Goal: Task Accomplishment & Management: Use online tool/utility

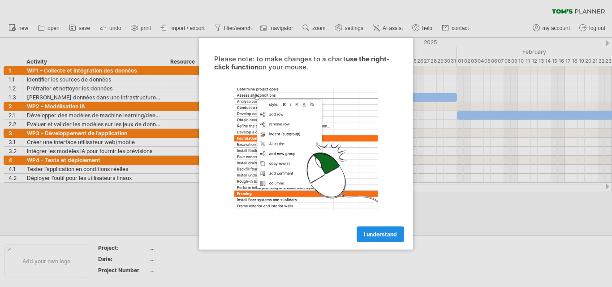
click at [362, 232] on link "I understand" at bounding box center [380, 234] width 47 height 16
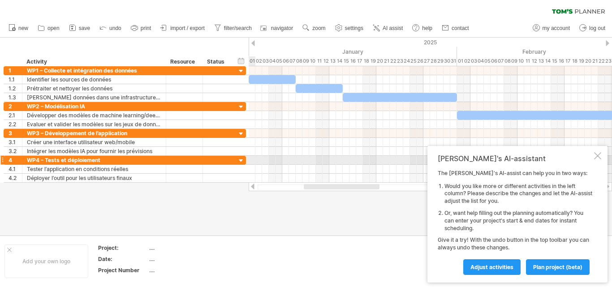
click at [597, 158] on div at bounding box center [597, 155] width 7 height 7
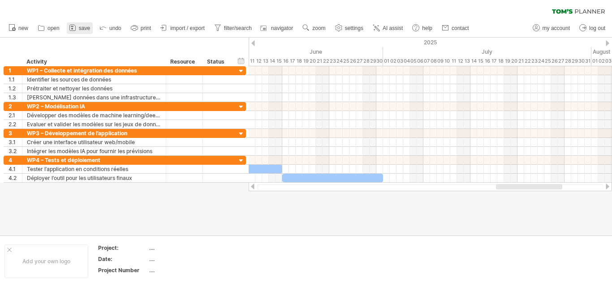
click at [84, 30] on span "save" at bounding box center [84, 28] width 11 height 6
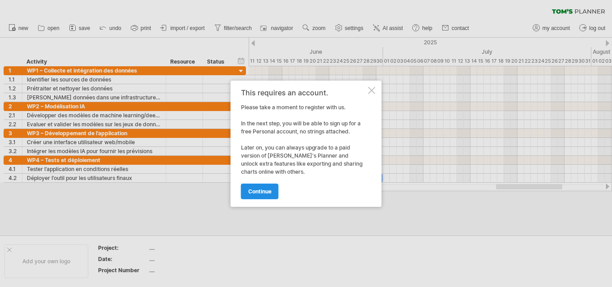
click at [256, 184] on link "continue" at bounding box center [260, 192] width 38 height 16
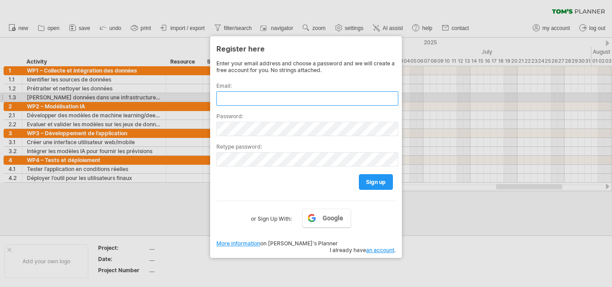
click at [303, 97] on input "text" at bounding box center [307, 98] width 182 height 14
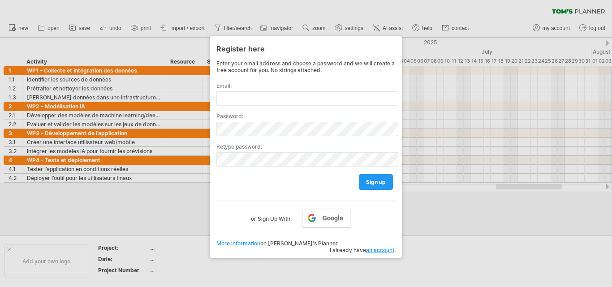
click at [423, 245] on div at bounding box center [306, 143] width 612 height 287
click at [194, 6] on div at bounding box center [306, 143] width 612 height 287
click at [190, 23] on div at bounding box center [306, 143] width 612 height 287
click at [324, 216] on span "Google" at bounding box center [333, 218] width 21 height 7
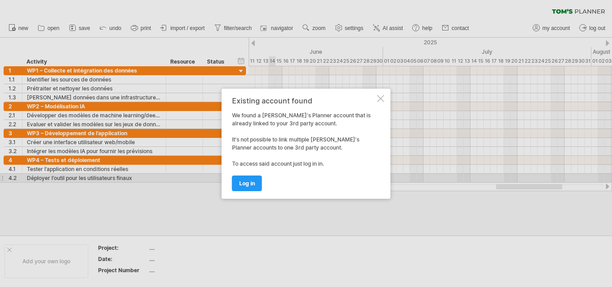
click at [383, 95] on div at bounding box center [380, 98] width 7 height 7
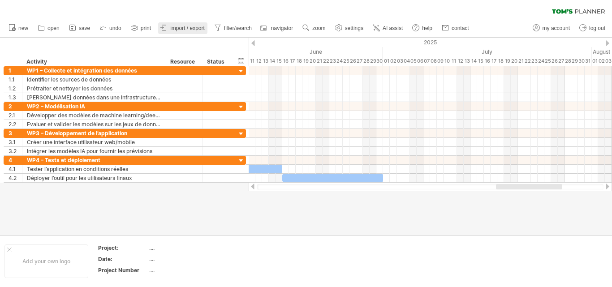
click at [185, 26] on span "import / export" at bounding box center [187, 28] width 35 height 6
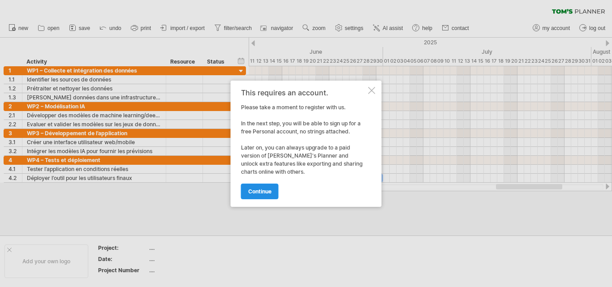
click at [263, 187] on link "continue" at bounding box center [260, 192] width 38 height 16
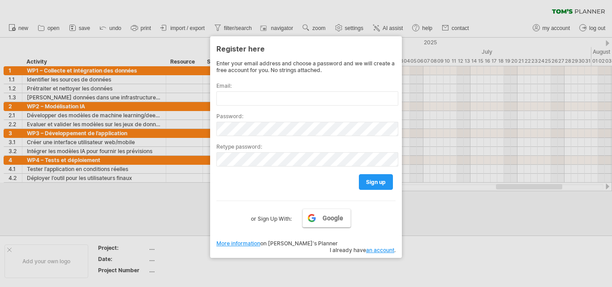
click at [324, 219] on span "Google" at bounding box center [333, 218] width 21 height 7
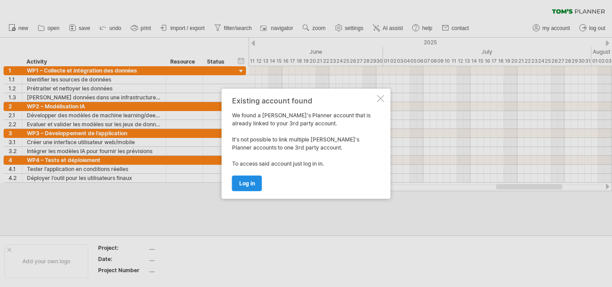
click at [246, 181] on span "log in" at bounding box center [247, 183] width 16 height 7
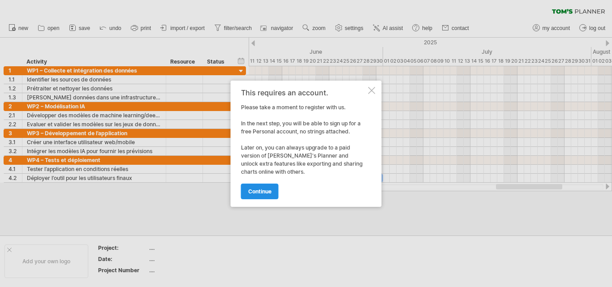
click at [260, 194] on span "continue" at bounding box center [259, 191] width 23 height 7
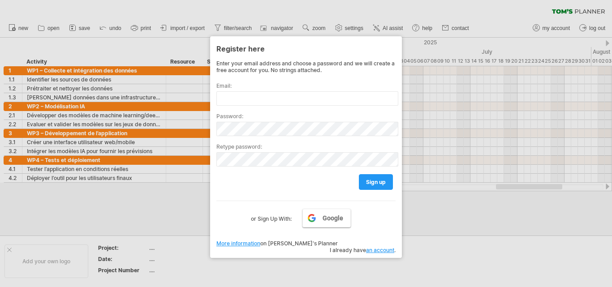
click at [330, 224] on link "Google" at bounding box center [326, 218] width 48 height 19
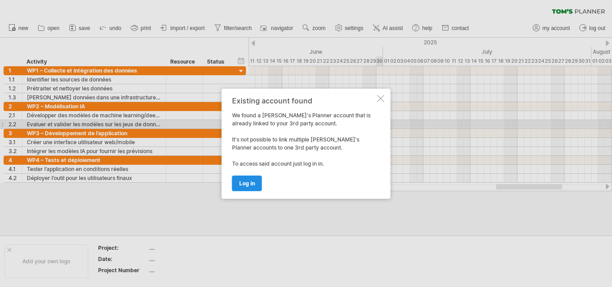
click at [237, 181] on link "log in" at bounding box center [247, 184] width 30 height 16
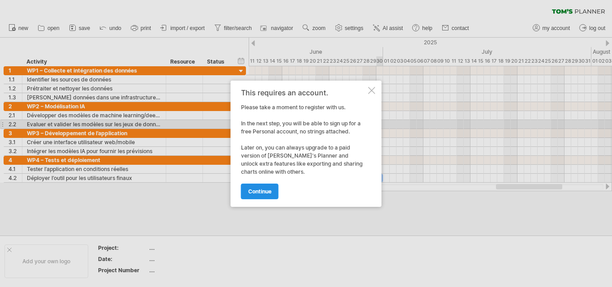
click at [264, 187] on link "continue" at bounding box center [260, 192] width 38 height 16
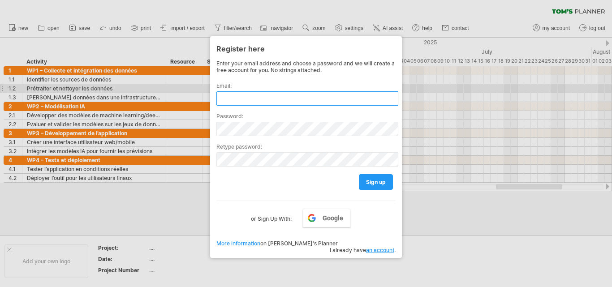
click at [281, 91] on input "text" at bounding box center [307, 98] width 182 height 14
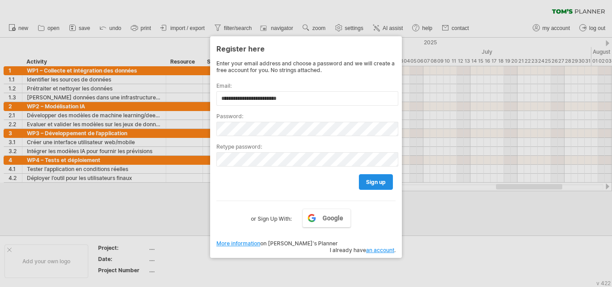
click at [379, 187] on link "sign up" at bounding box center [376, 182] width 34 height 16
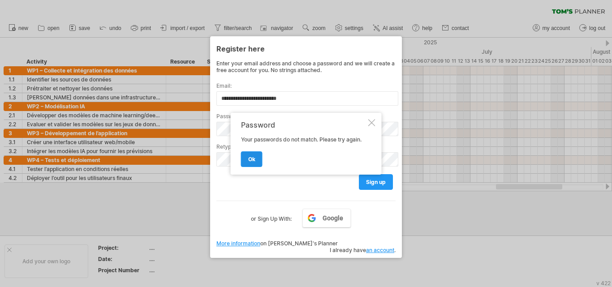
click at [253, 157] on span "ok" at bounding box center [251, 159] width 7 height 7
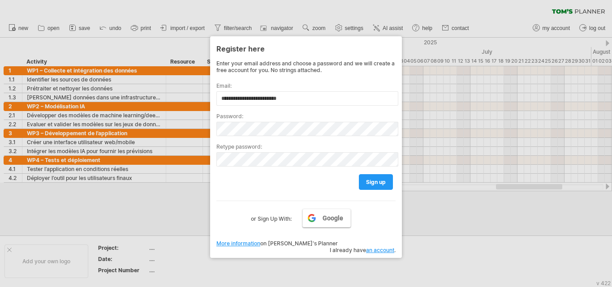
click at [325, 216] on span "Google" at bounding box center [333, 218] width 21 height 7
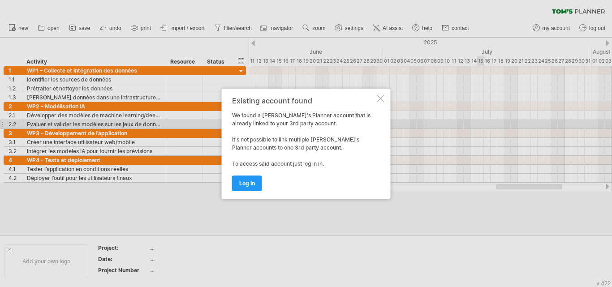
click at [375, 97] on div "Existing account found" at bounding box center [303, 101] width 143 height 8
click at [378, 99] on div at bounding box center [380, 98] width 7 height 7
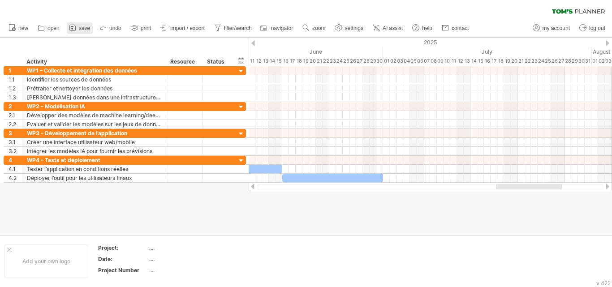
click at [80, 27] on span "save" at bounding box center [84, 28] width 11 height 6
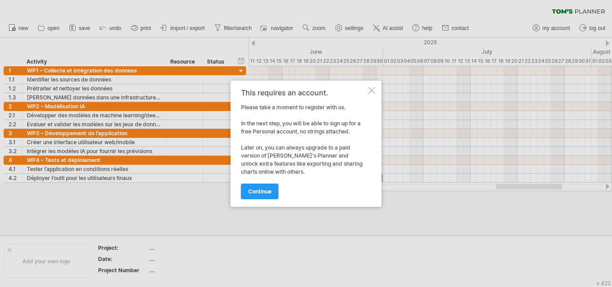
click at [374, 87] on div at bounding box center [371, 90] width 7 height 7
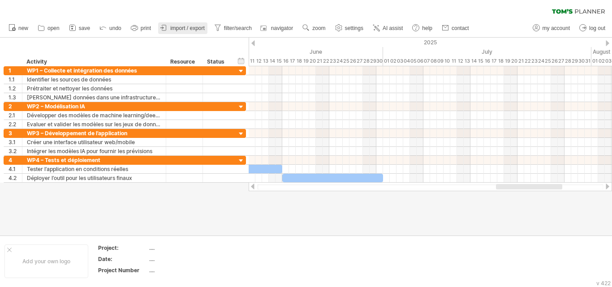
click at [189, 26] on span "import / export" at bounding box center [187, 28] width 35 height 6
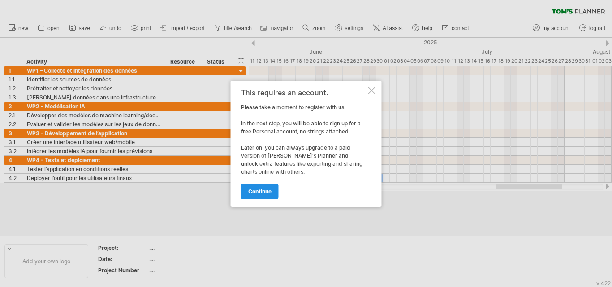
click at [261, 190] on span "continue" at bounding box center [259, 191] width 23 height 7
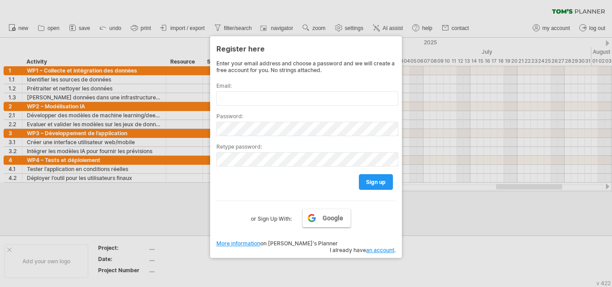
click at [332, 213] on link "Google" at bounding box center [326, 218] width 48 height 19
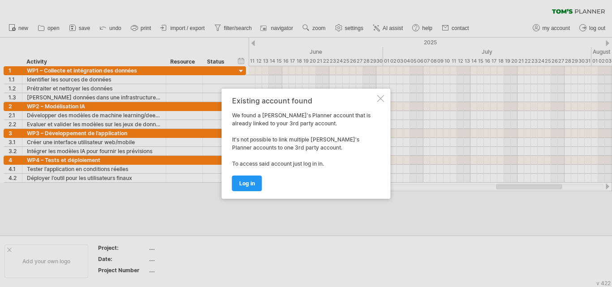
click at [381, 99] on div at bounding box center [380, 98] width 7 height 7
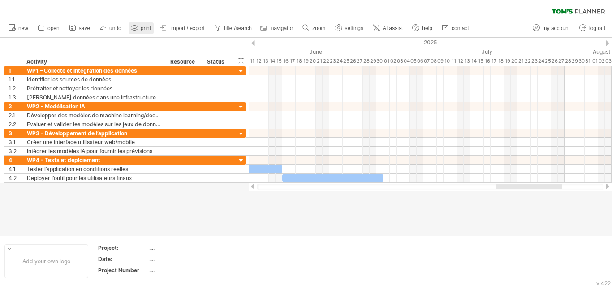
click at [133, 24] on icon at bounding box center [134, 27] width 9 height 9
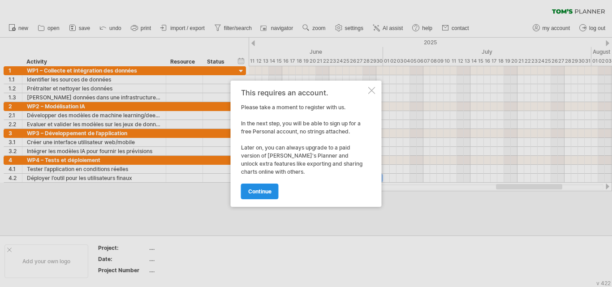
click at [267, 193] on span "continue" at bounding box center [259, 191] width 23 height 7
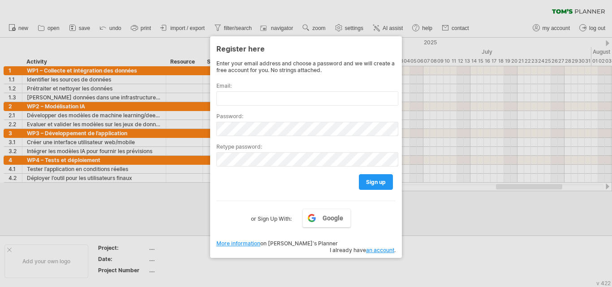
click at [276, 217] on label "or Sign Up With:" at bounding box center [271, 216] width 41 height 15
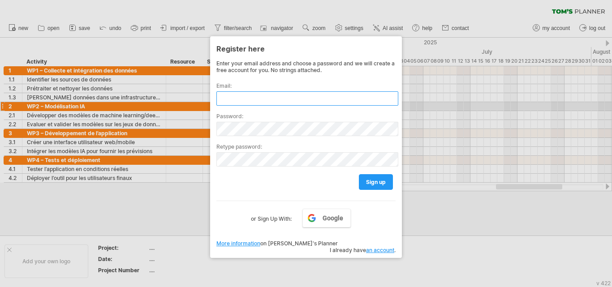
click at [302, 103] on input "text" at bounding box center [307, 98] width 182 height 14
type input "**********"
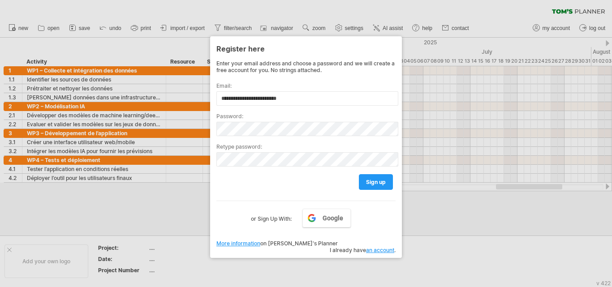
click at [379, 247] on link "an account" at bounding box center [380, 250] width 28 height 7
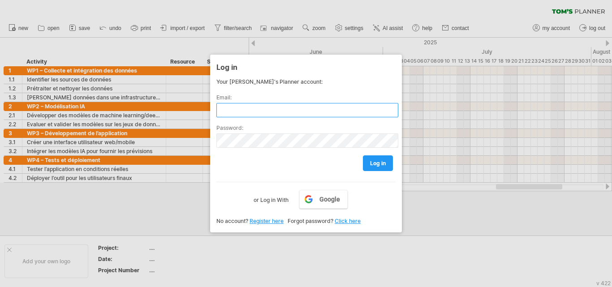
click at [274, 104] on input "text" at bounding box center [307, 110] width 182 height 14
type input "**********"
click at [353, 222] on link "Click here" at bounding box center [348, 221] width 26 height 7
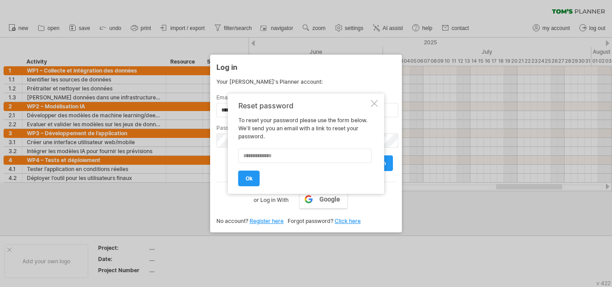
click at [270, 150] on input "text" at bounding box center [305, 156] width 134 height 14
type input "**********"
click at [238, 175] on link "ok" at bounding box center [249, 179] width 22 height 16
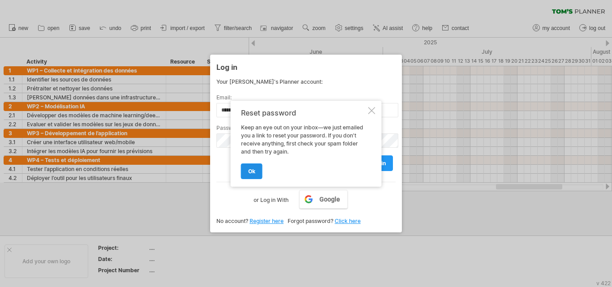
click at [251, 177] on link "ok" at bounding box center [252, 172] width 22 height 16
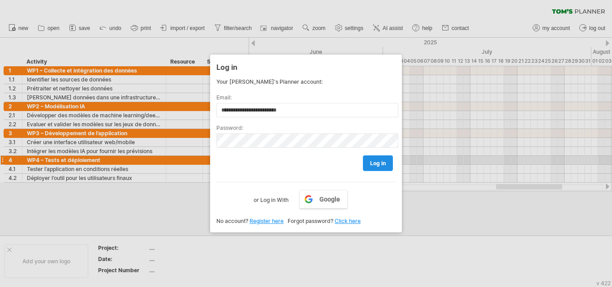
click at [383, 160] on span "log in" at bounding box center [378, 163] width 16 height 7
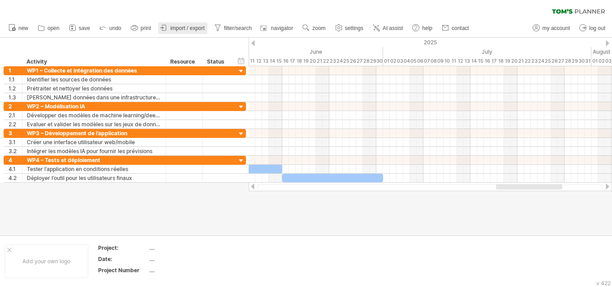
click at [190, 23] on link "import / export" at bounding box center [182, 28] width 49 height 12
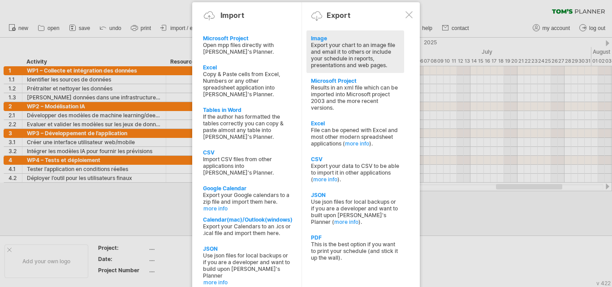
click at [337, 51] on div "Export your chart to an image file and email it to others or include your sched…" at bounding box center [355, 55] width 89 height 27
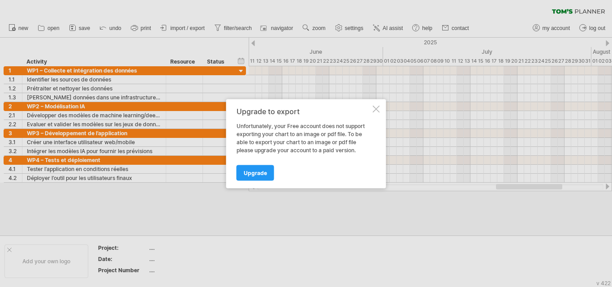
click at [371, 109] on div "Upgrade to export" at bounding box center [304, 111] width 134 height 8
drag, startPoint x: 384, startPoint y: 107, endPoint x: 378, endPoint y: 107, distance: 5.8
click at [378, 107] on div "Upgrade to export Unfortunately, your Free account does not support exporting y…" at bounding box center [306, 143] width 160 height 89
click at [378, 107] on div at bounding box center [376, 108] width 7 height 7
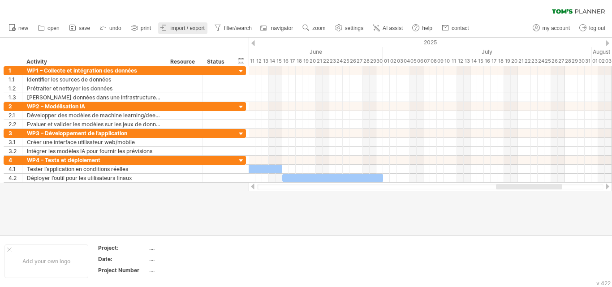
click at [196, 26] on span "import / export" at bounding box center [187, 28] width 35 height 6
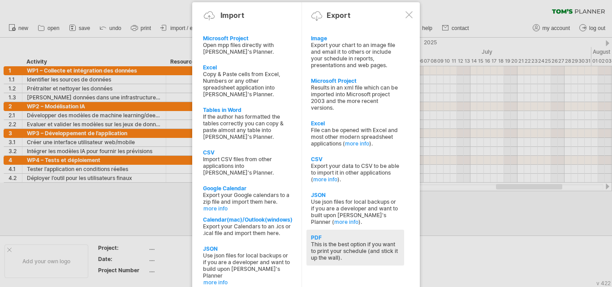
click at [338, 246] on div "This is the best option if you want to print your schedule (and stick it up the…" at bounding box center [355, 251] width 89 height 20
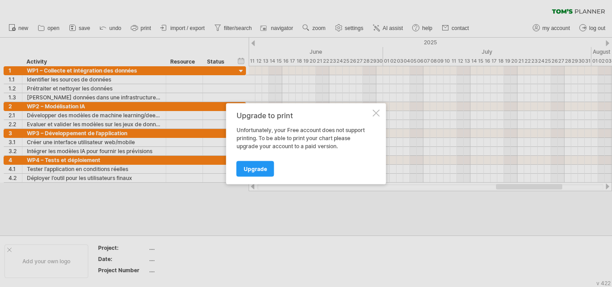
click at [377, 110] on div at bounding box center [376, 112] width 7 height 7
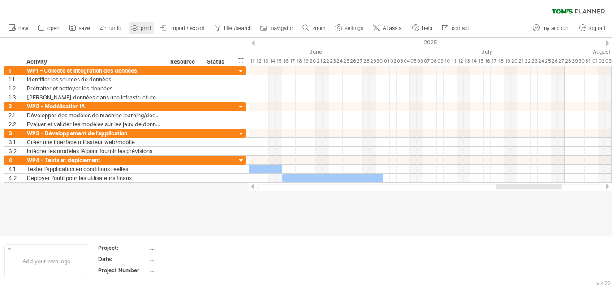
click at [146, 28] on span "print" at bounding box center [146, 28] width 10 height 6
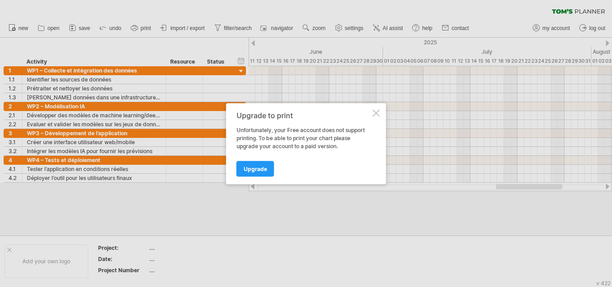
click at [374, 112] on div at bounding box center [376, 112] width 7 height 7
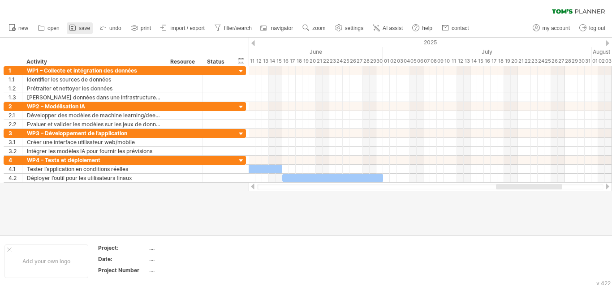
click at [79, 30] on span "save" at bounding box center [84, 28] width 11 height 6
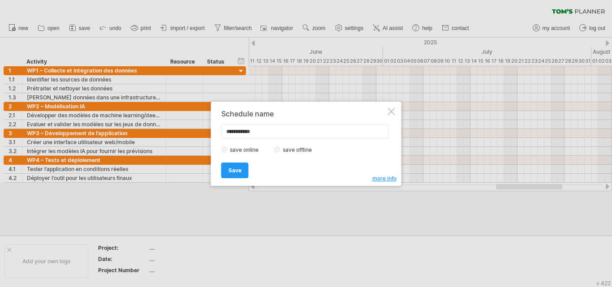
click at [250, 132] on input "**********" at bounding box center [305, 132] width 168 height 14
type input "**********"
click at [238, 171] on span "Save" at bounding box center [235, 170] width 13 height 7
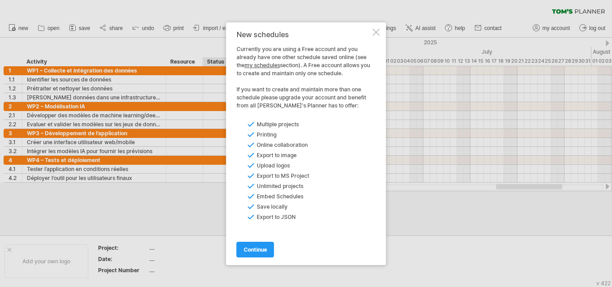
click at [330, 195] on li "Embed Schedules" at bounding box center [293, 197] width 91 height 8
click at [255, 247] on span "continue" at bounding box center [255, 249] width 23 height 7
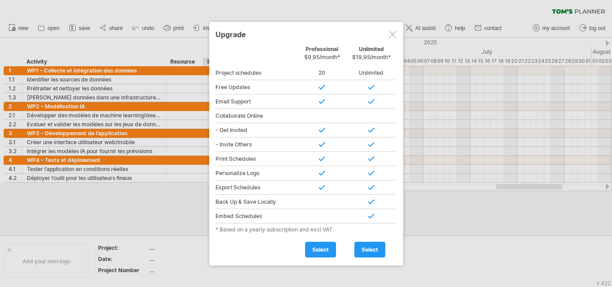
click at [389, 31] on div at bounding box center [392, 34] width 7 height 7
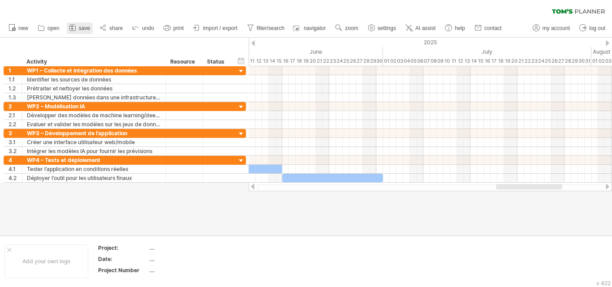
drag, startPoint x: 226, startPoint y: 265, endPoint x: 82, endPoint y: 27, distance: 278.3
click at [82, 27] on span "save" at bounding box center [84, 28] width 11 height 6
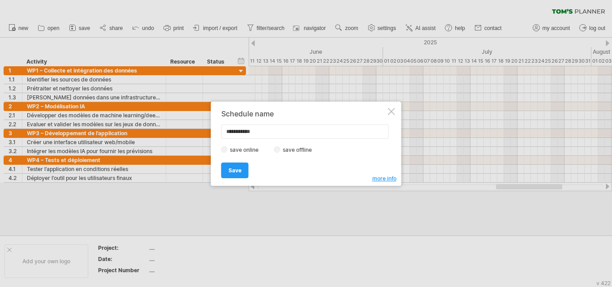
click at [303, 153] on label "save offline" at bounding box center [300, 150] width 39 height 7
click at [226, 170] on link "Save" at bounding box center [234, 171] width 27 height 16
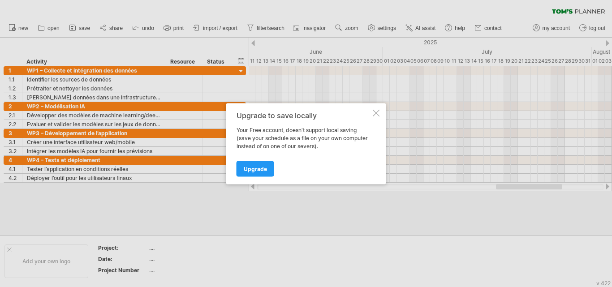
click at [379, 114] on div at bounding box center [376, 112] width 7 height 7
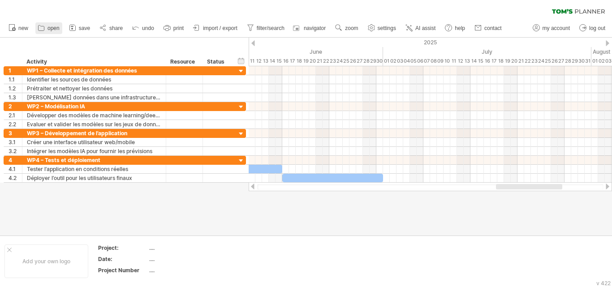
click at [44, 26] on icon at bounding box center [41, 27] width 9 height 9
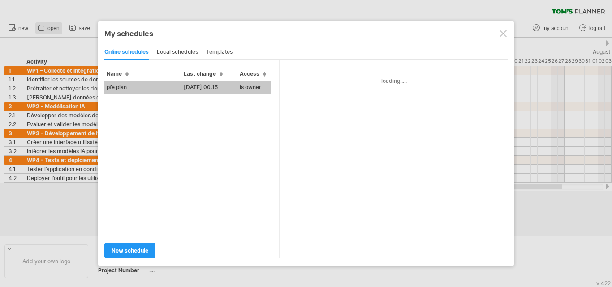
type input "********"
type input "**********"
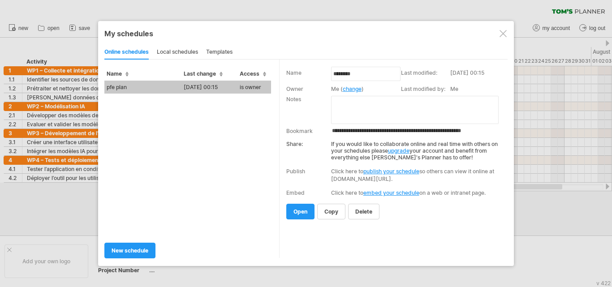
click at [503, 35] on div at bounding box center [503, 33] width 7 height 7
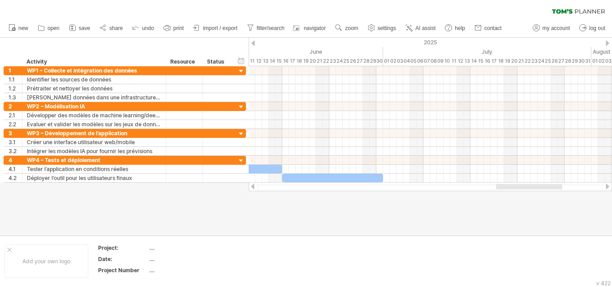
click at [21, 21] on ul "new open" at bounding box center [254, 28] width 501 height 19
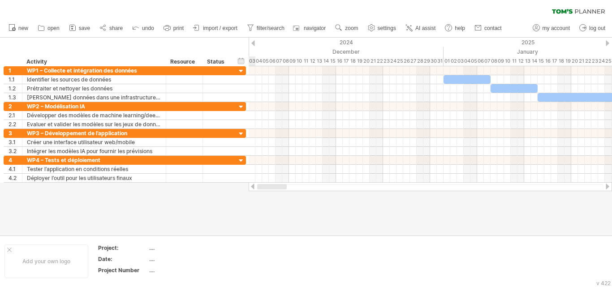
drag, startPoint x: 569, startPoint y: 188, endPoint x: 257, endPoint y: 207, distance: 312.0
click at [257, 207] on div "Trying to reach [DOMAIN_NAME] Connected again... 0% clear filter new 1" at bounding box center [306, 143] width 612 height 287
click at [9, 250] on div at bounding box center [9, 250] width 4 height 4
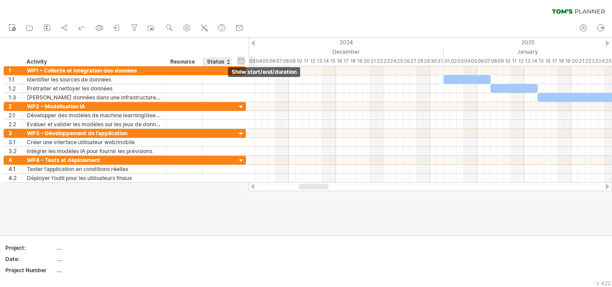
click at [241, 61] on div "hide start/end/duration show start/end/duration" at bounding box center [241, 60] width 9 height 9
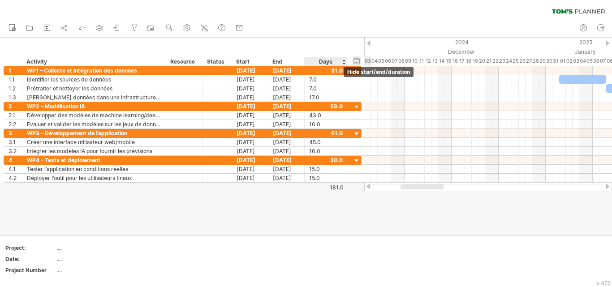
click at [357, 60] on div "hide start/end/duration show start/end/duration" at bounding box center [357, 60] width 9 height 9
